Goal: Find specific page/section: Find specific page/section

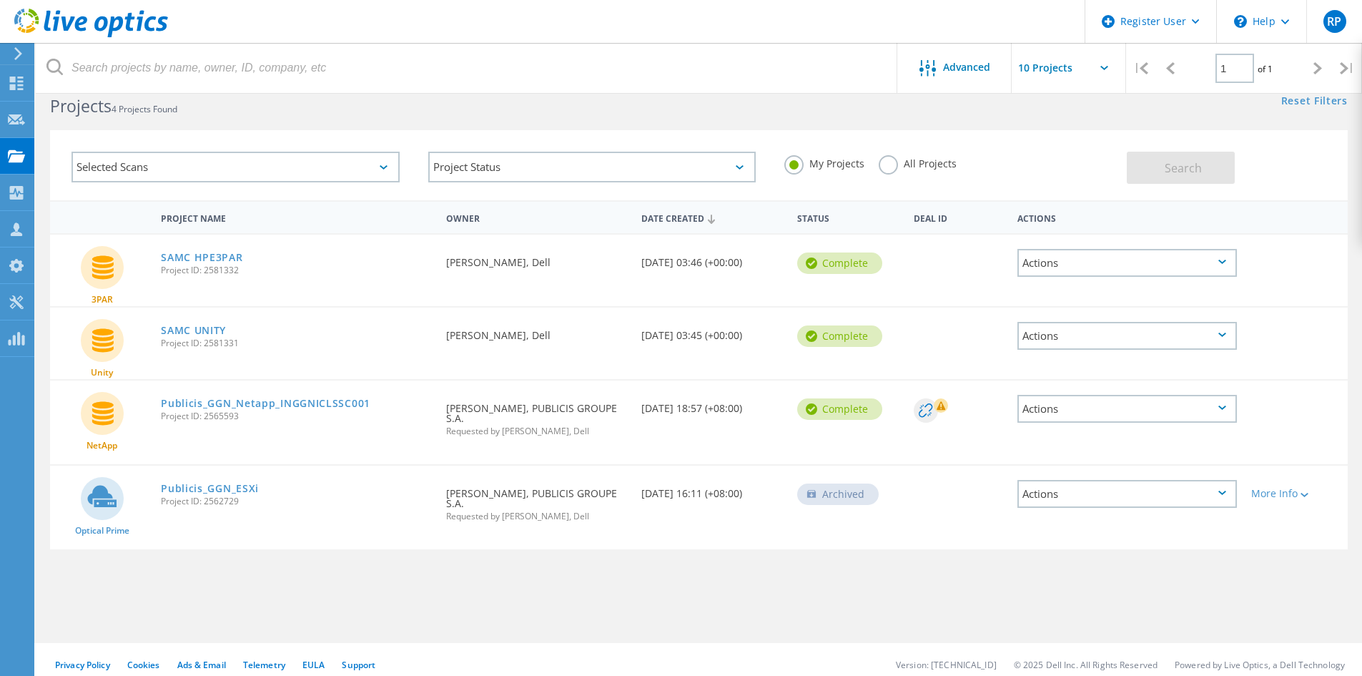
scroll to position [39, 0]
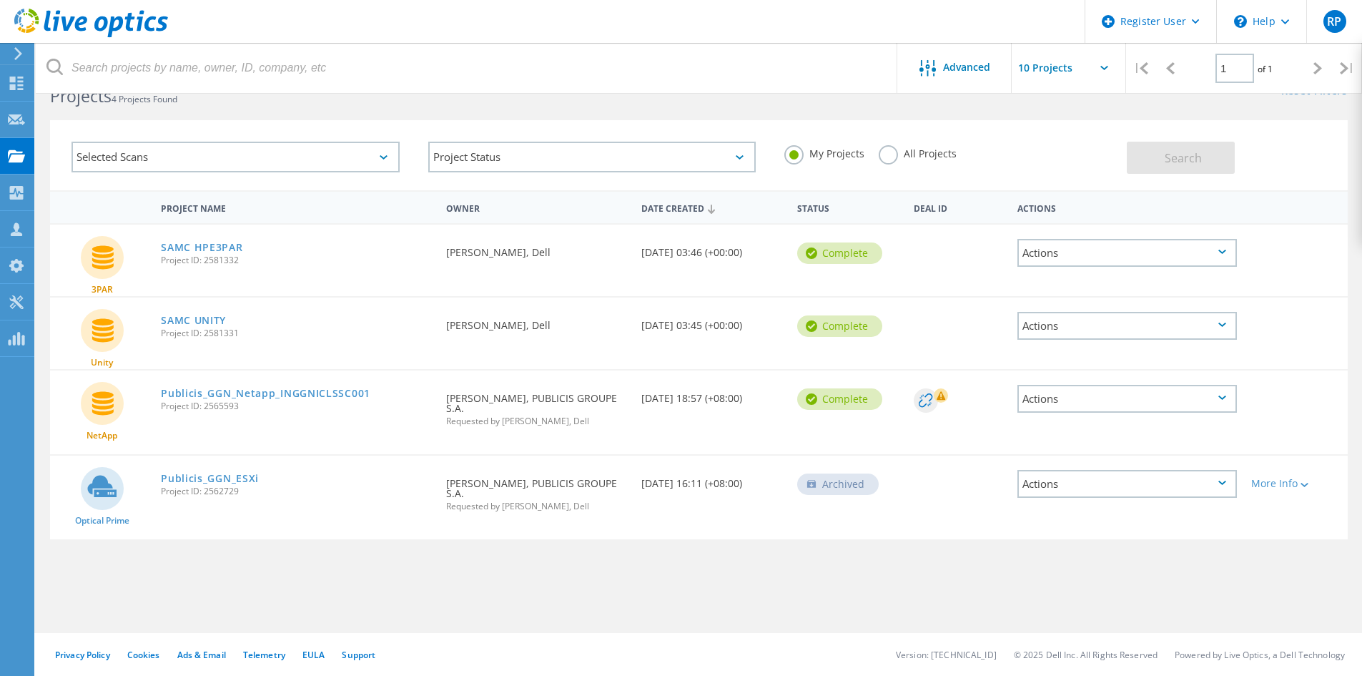
click at [893, 153] on label "All Projects" at bounding box center [918, 152] width 78 height 14
click at [0, 0] on input "All Projects" at bounding box center [0, 0] width 0 height 0
click at [1157, 157] on button "Search" at bounding box center [1181, 158] width 108 height 32
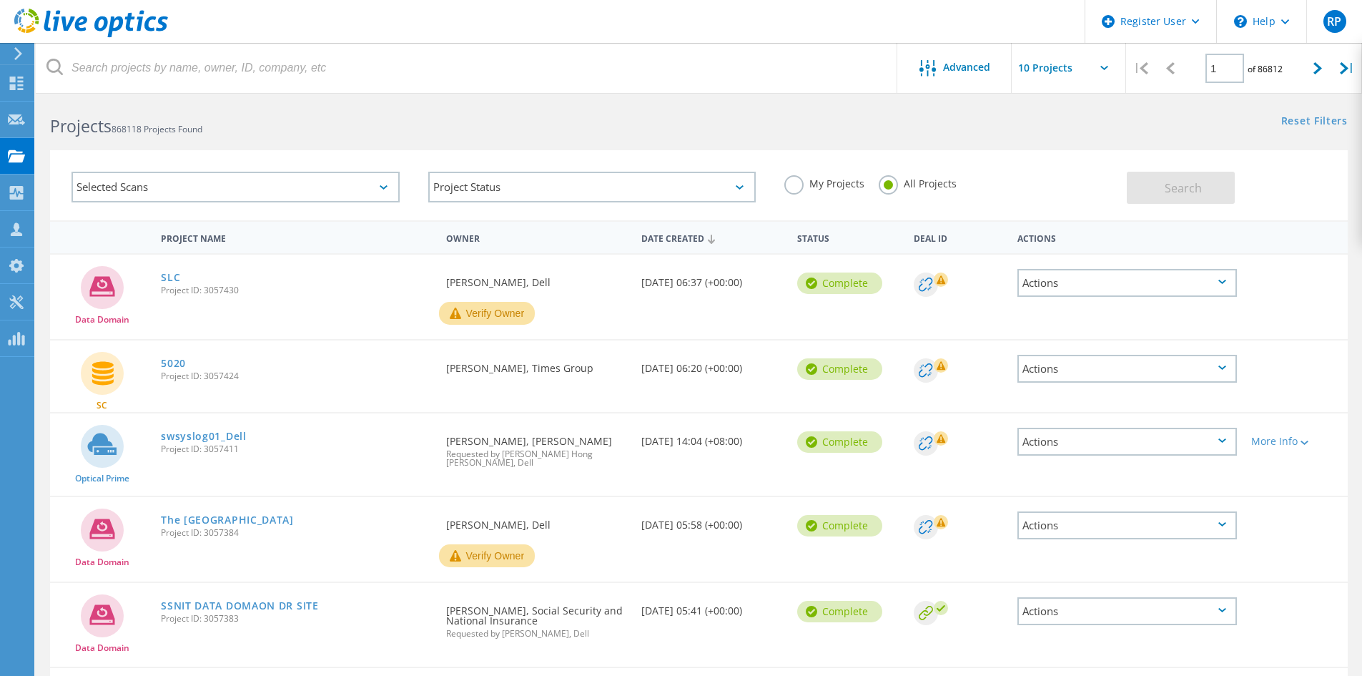
scroll to position [5, 0]
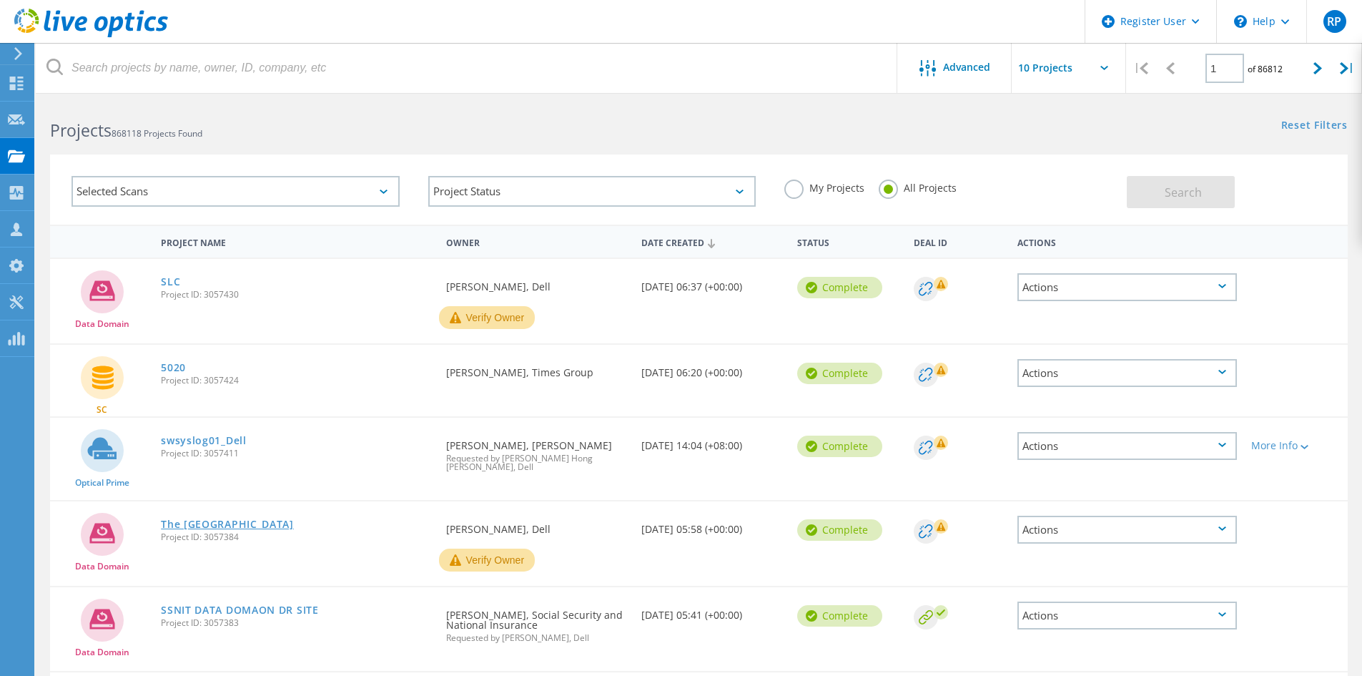
click at [257, 519] on link "The Illawarra Grammar School" at bounding box center [227, 524] width 133 height 10
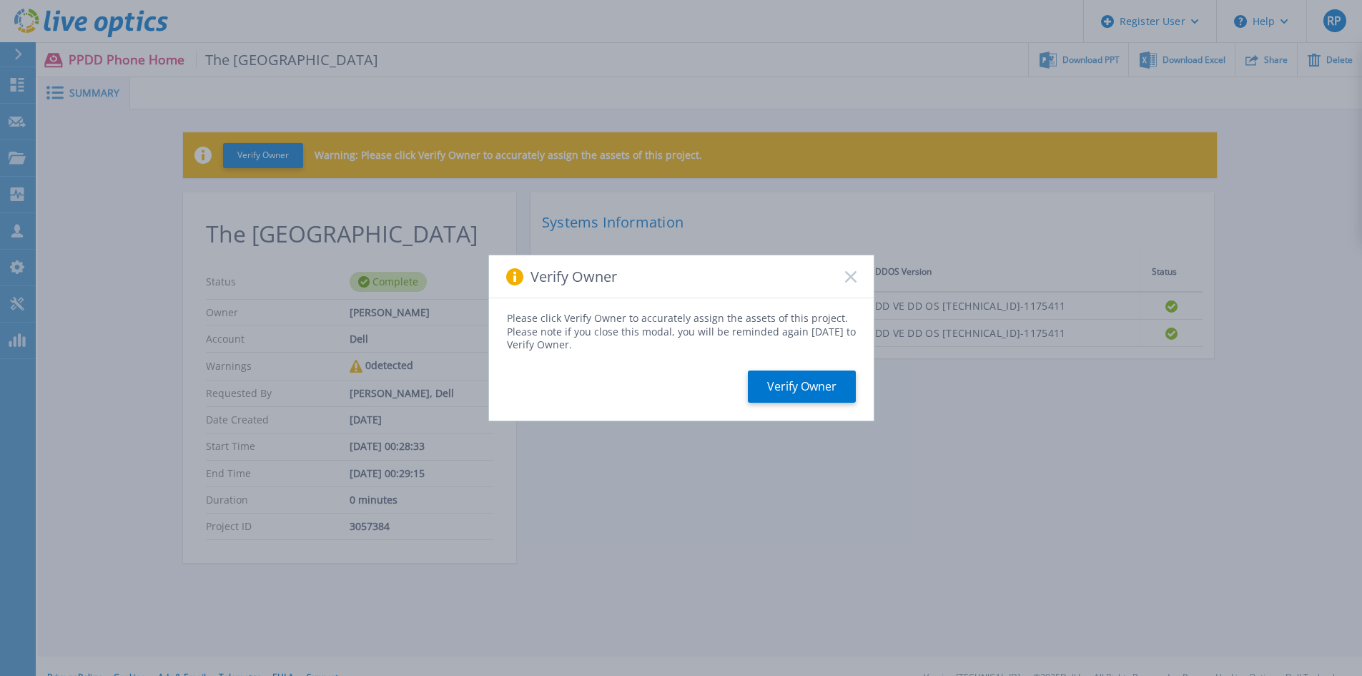
click at [850, 277] on rect at bounding box center [851, 276] width 12 height 12
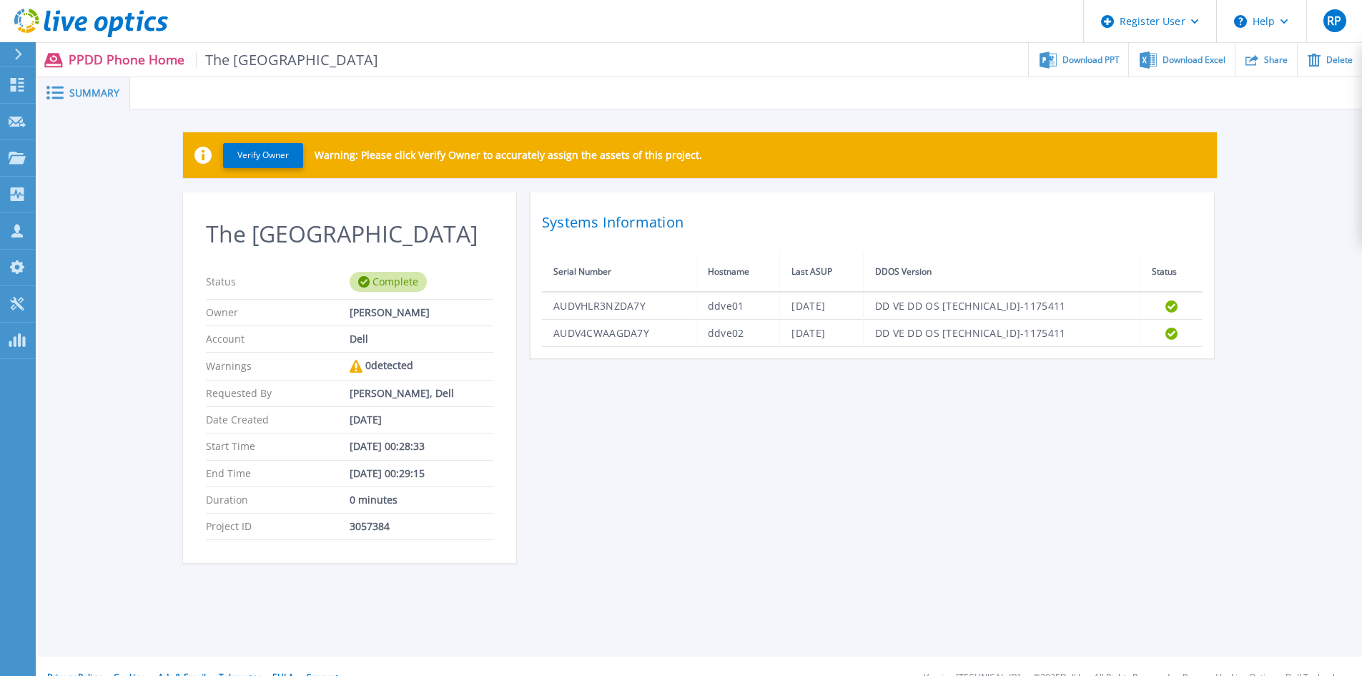
click at [389, 318] on div "[PERSON_NAME]" at bounding box center [422, 312] width 144 height 11
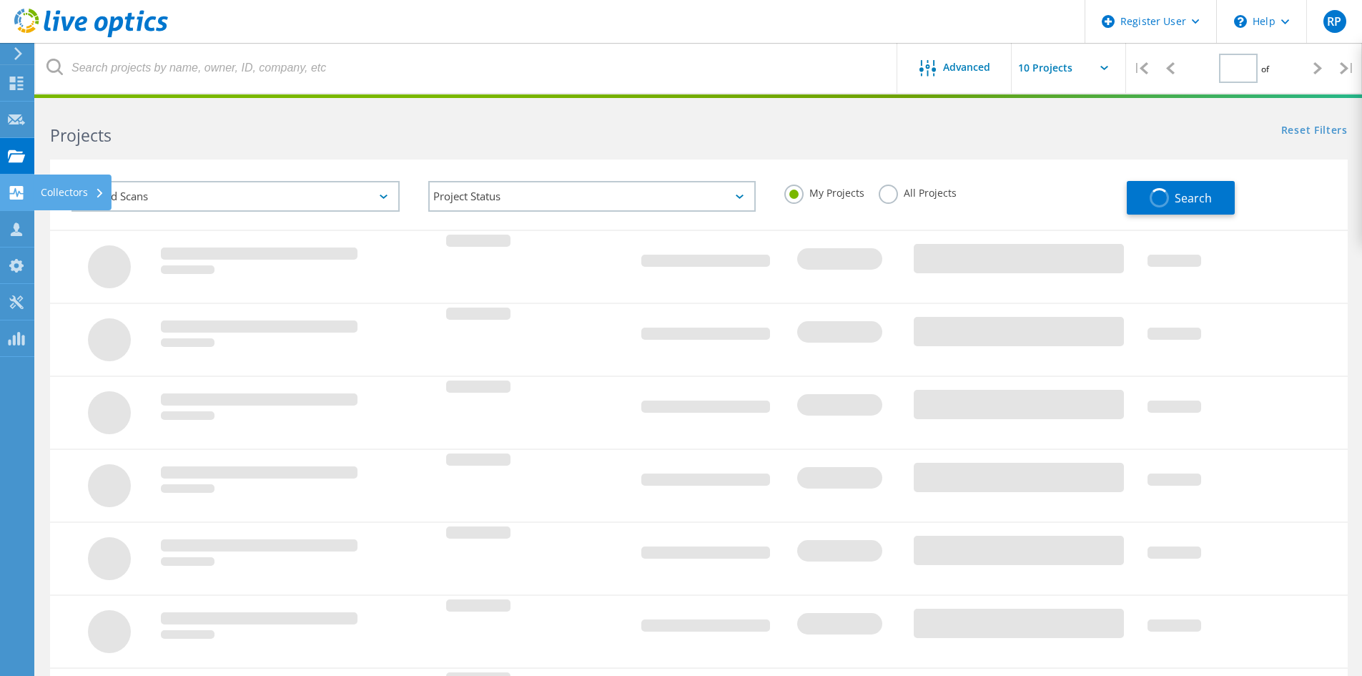
type input "1"
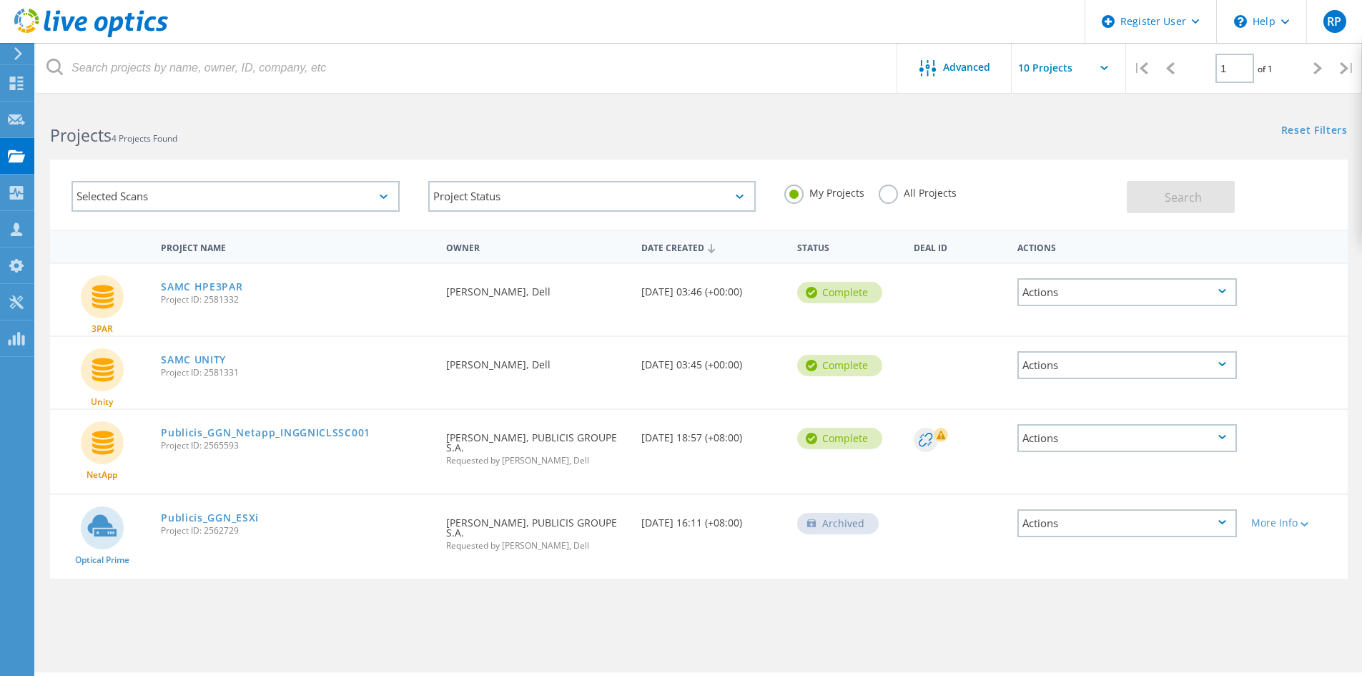
click at [892, 197] on label "All Projects" at bounding box center [918, 192] width 78 height 14
click at [0, 0] on input "All Projects" at bounding box center [0, 0] width 0 height 0
click at [1153, 198] on button "Search" at bounding box center [1181, 197] width 108 height 32
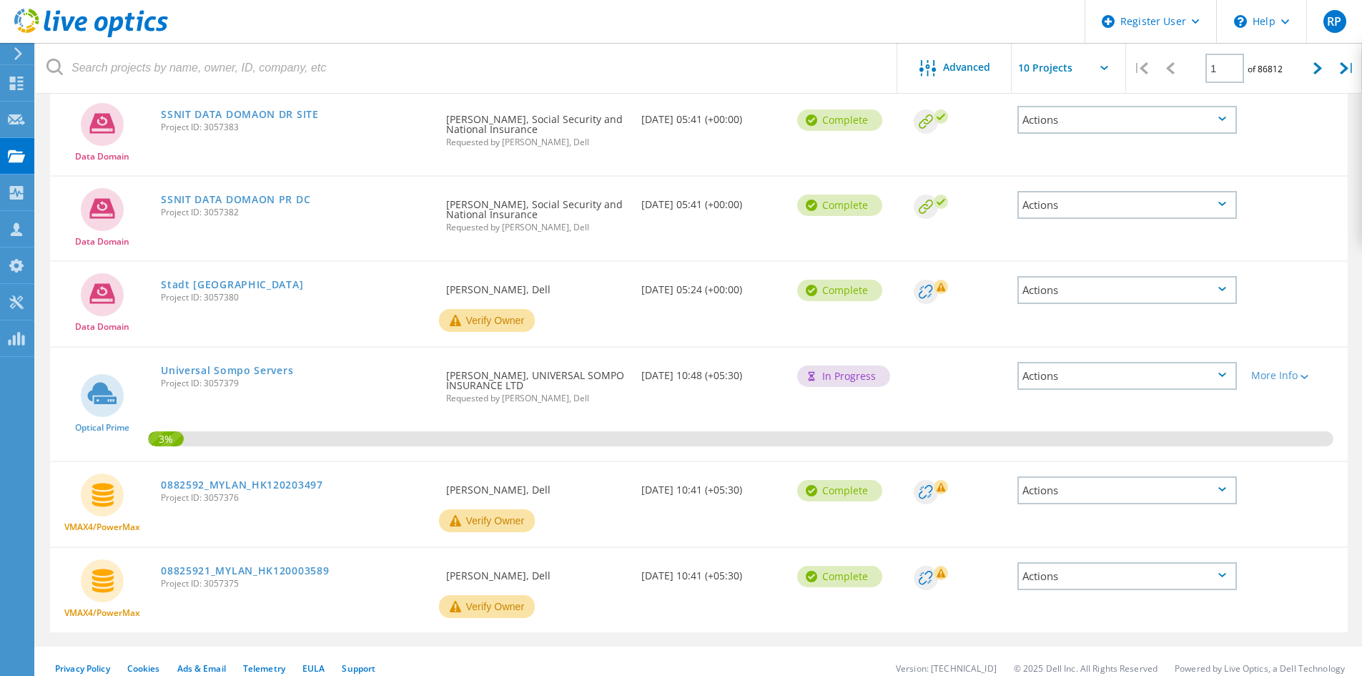
scroll to position [506, 0]
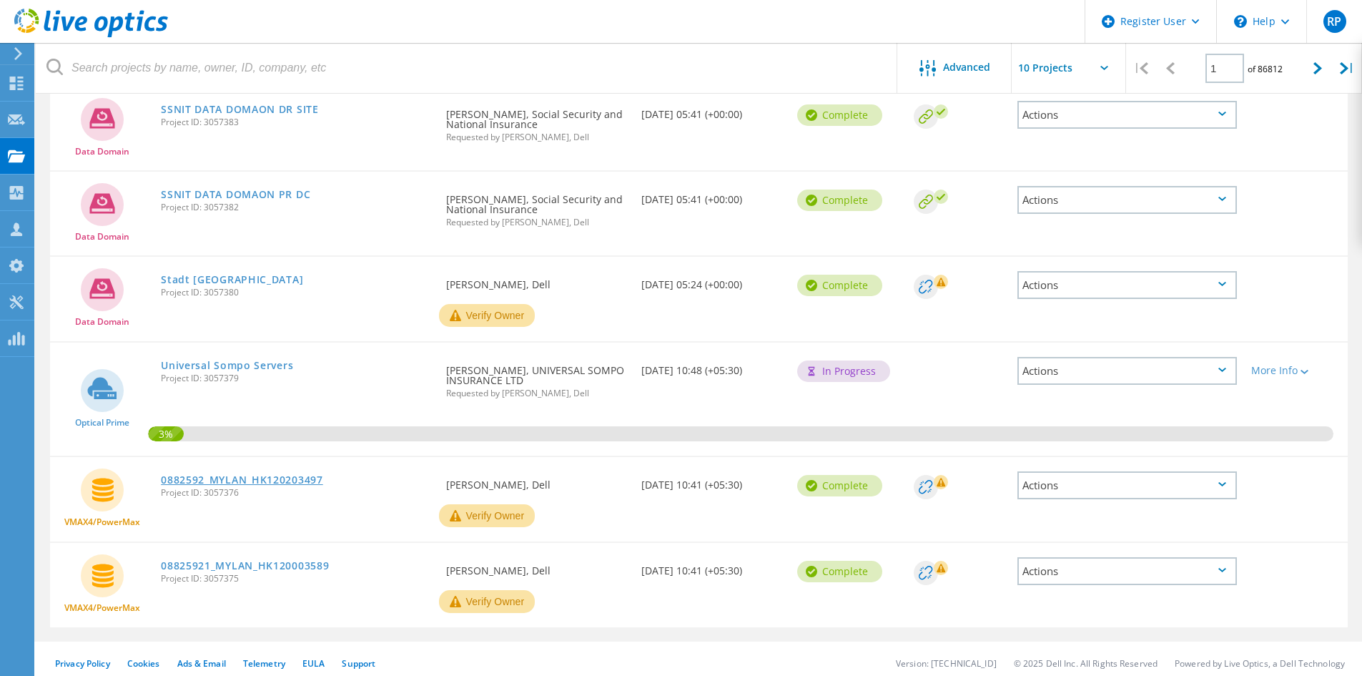
click at [277, 475] on link "0882592_MYLAN_HK120203497" at bounding box center [242, 480] width 162 height 10
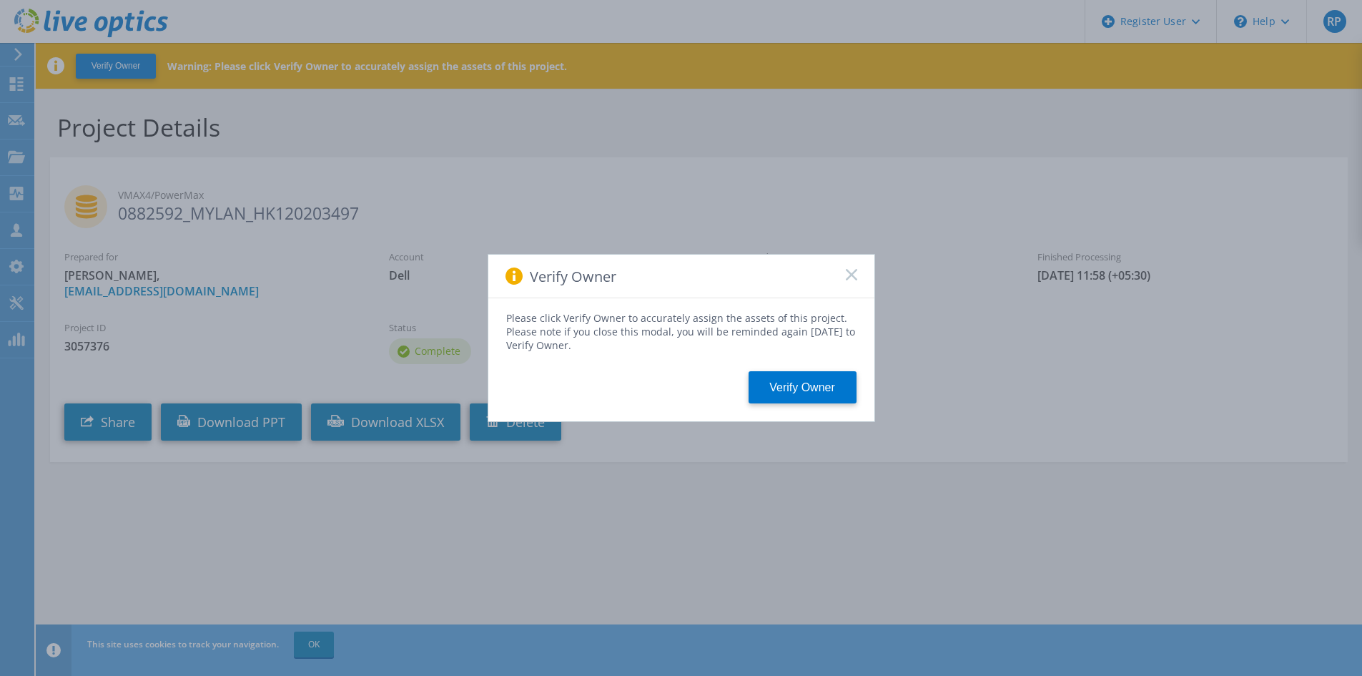
click at [849, 279] on icon at bounding box center [851, 274] width 11 height 11
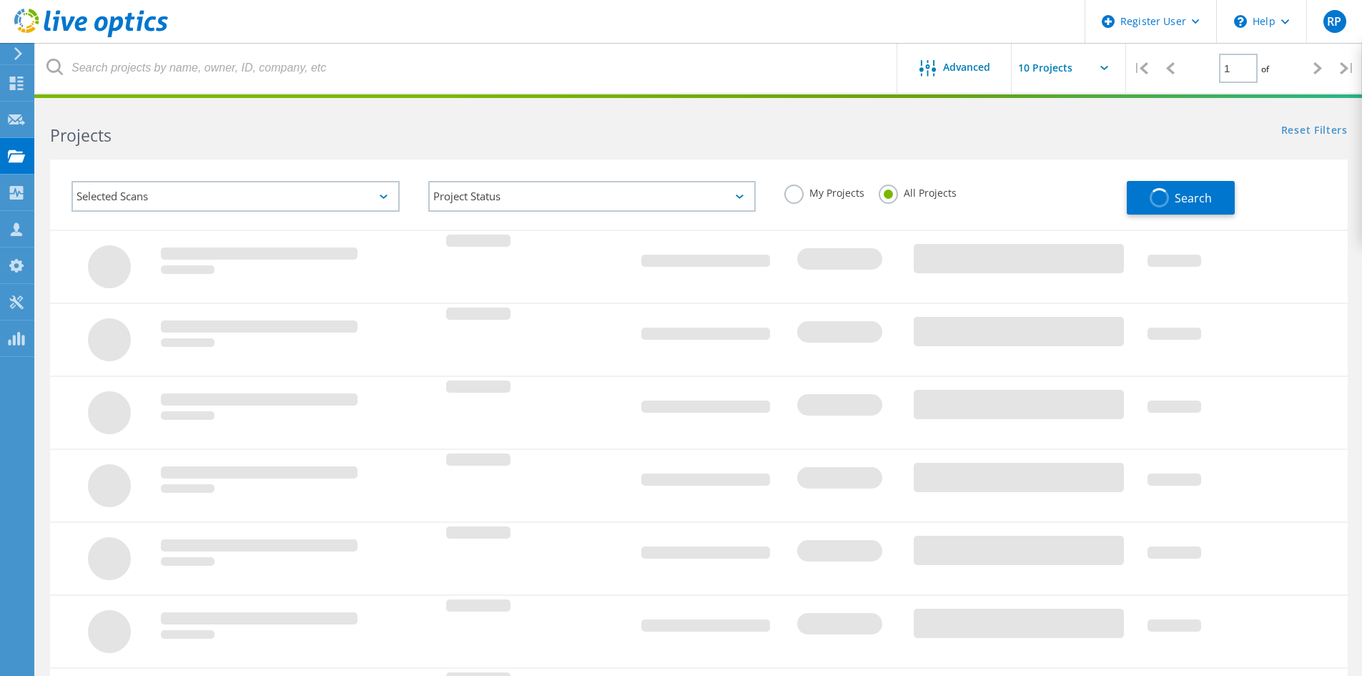
scroll to position [39, 0]
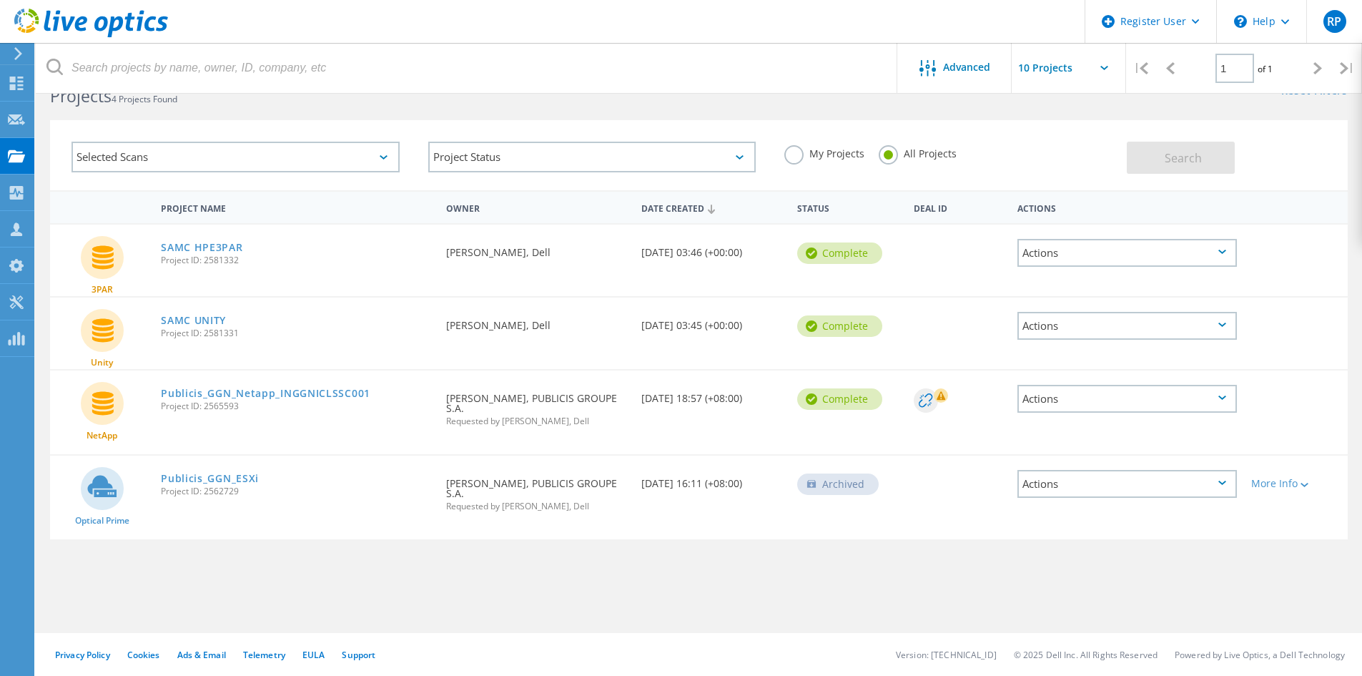
click at [843, 481] on div "Archived" at bounding box center [838, 483] width 82 height 21
click at [208, 473] on link "Publicis_GGN_ESXi" at bounding box center [210, 478] width 98 height 10
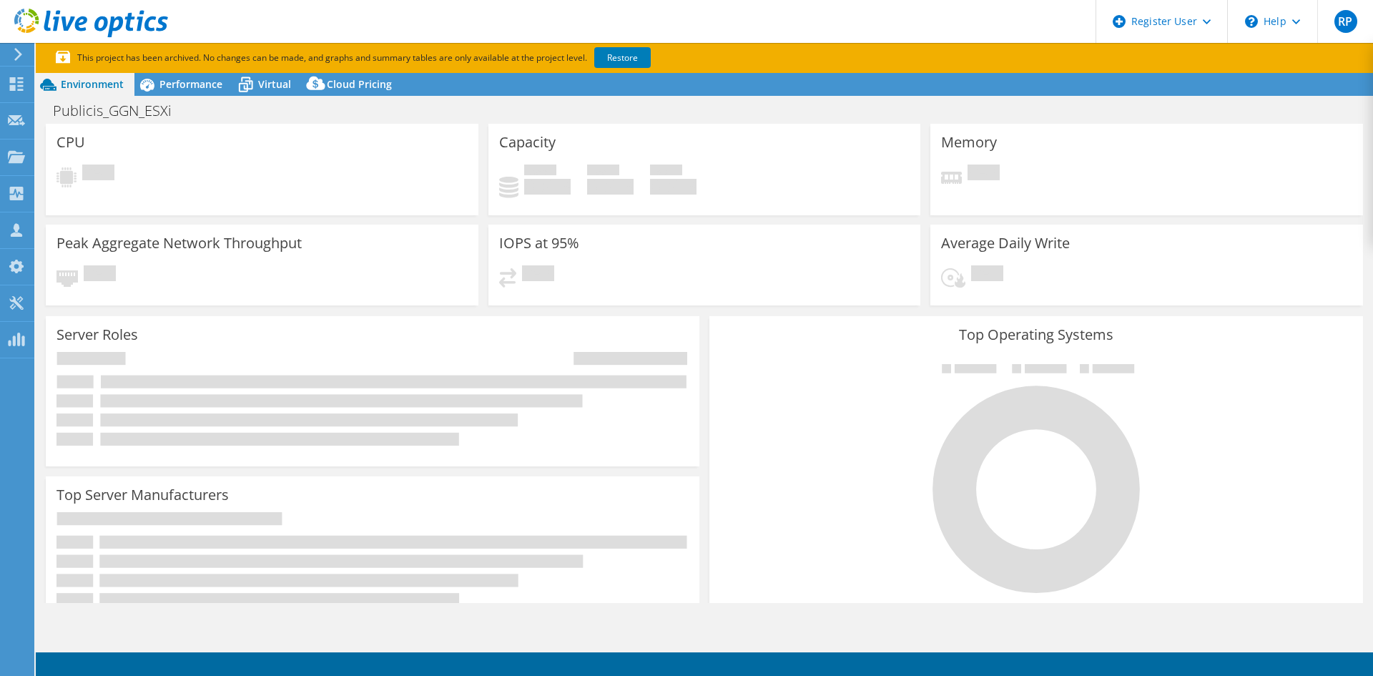
select select "[GEOGRAPHIC_DATA]"
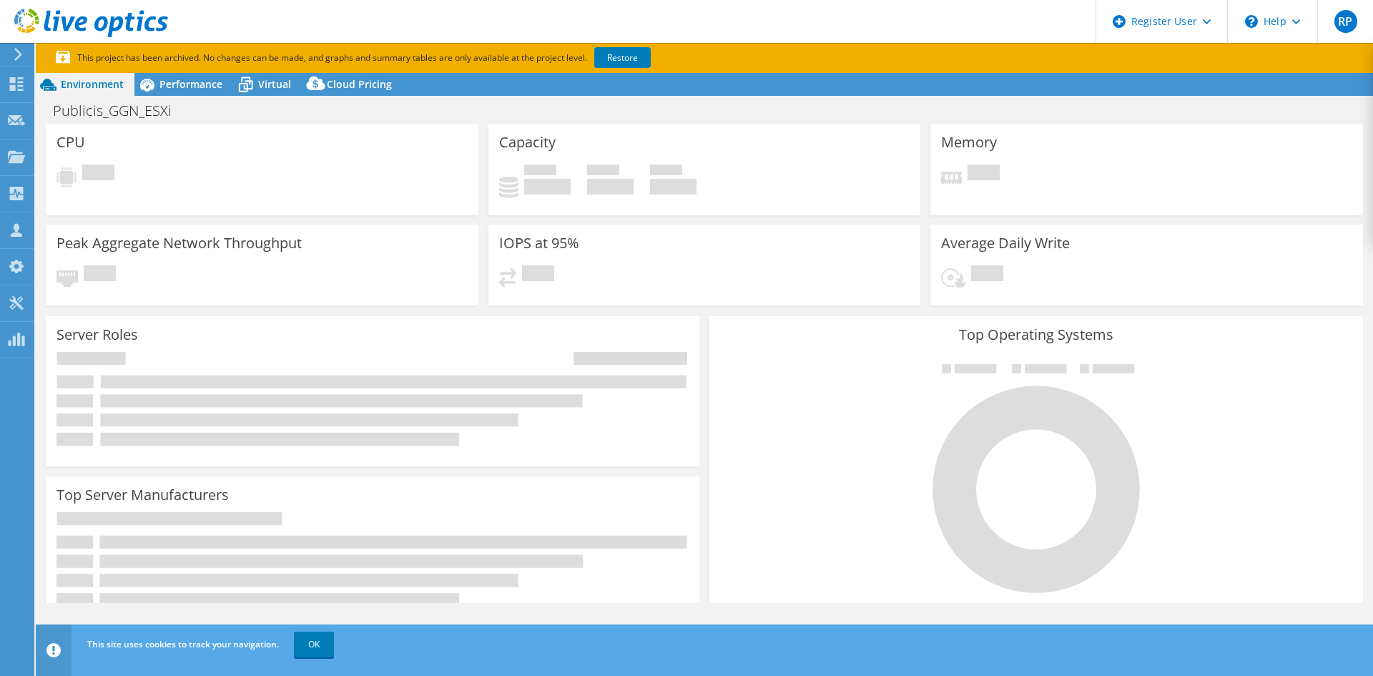
select select "INR"
